Goal: Transaction & Acquisition: Purchase product/service

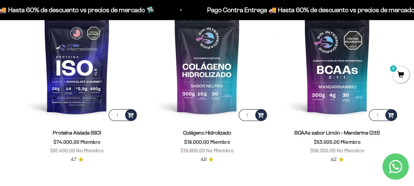
scroll to position [428, 0]
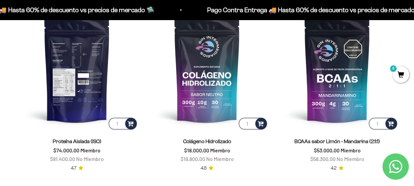
click at [88, 63] on img at bounding box center [77, 69] width 122 height 122
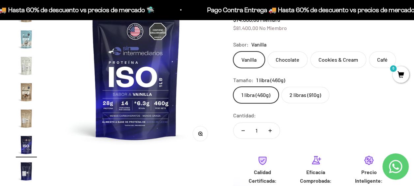
click at [28, 171] on img "Ir al artículo 17" at bounding box center [26, 170] width 21 height 21
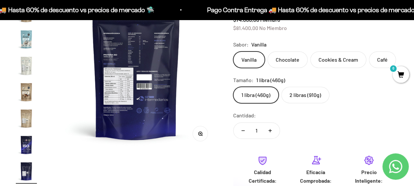
click at [124, 41] on img at bounding box center [136, 68] width 165 height 165
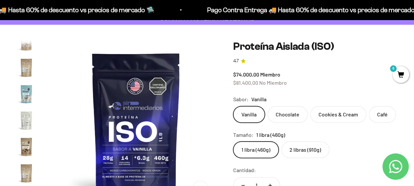
scroll to position [99, 0]
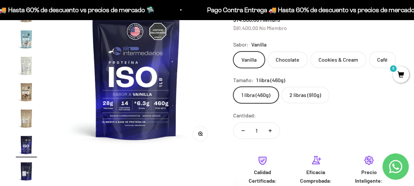
click at [26, 170] on img "Ir al artículo 17" at bounding box center [26, 170] width 21 height 21
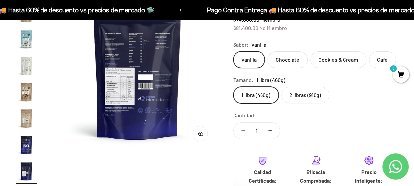
scroll to position [0, 2695]
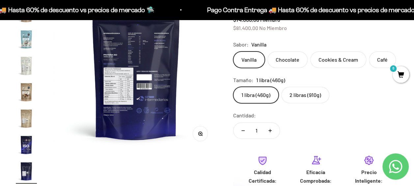
click at [199, 131] on circle "button" at bounding box center [200, 133] width 4 height 4
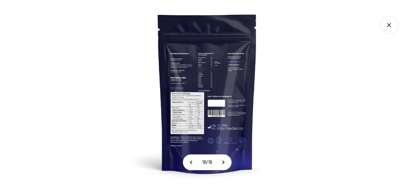
click at [230, 63] on img at bounding box center [207, 93] width 186 height 186
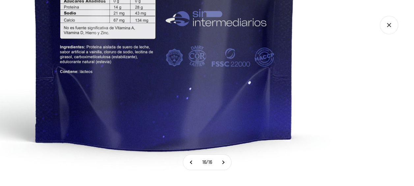
click at [390, 32] on icon "Cerrar galería" at bounding box center [388, 25] width 18 height 18
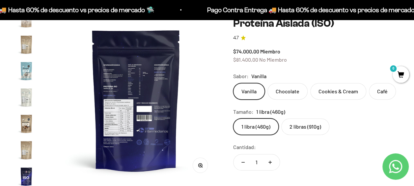
scroll to position [33, 0]
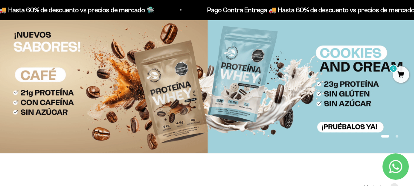
scroll to position [66, 0]
